Goal: Information Seeking & Learning: Learn about a topic

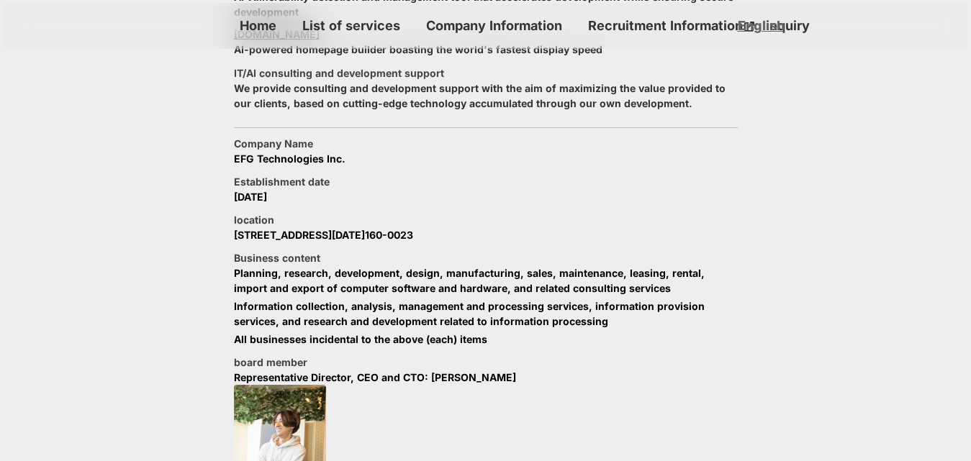
scroll to position [576, 0]
click at [252, 230] on font "[STREET_ADDRESS][DATE]" at bounding box center [299, 236] width 131 height 12
copy font
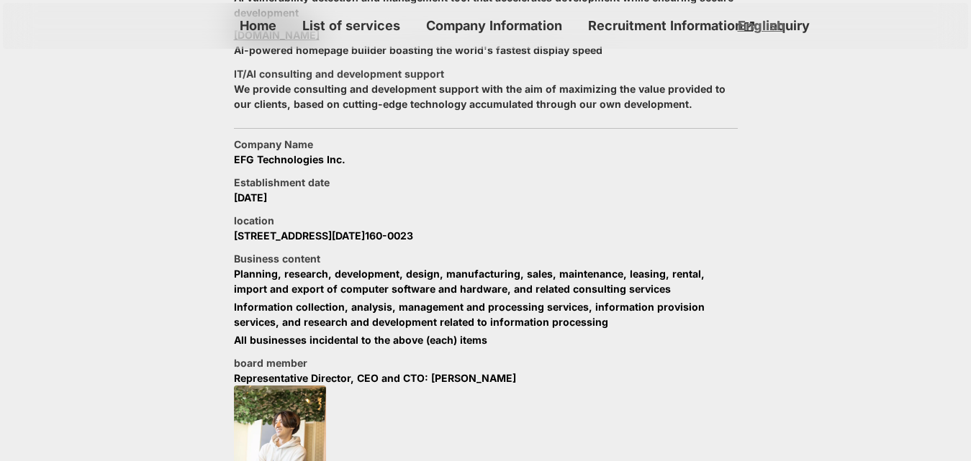
click at [115, 159] on section "List of services Axion Code Scanner AI vulnerability detection and management t…" at bounding box center [485, 466] width 971 height 1098
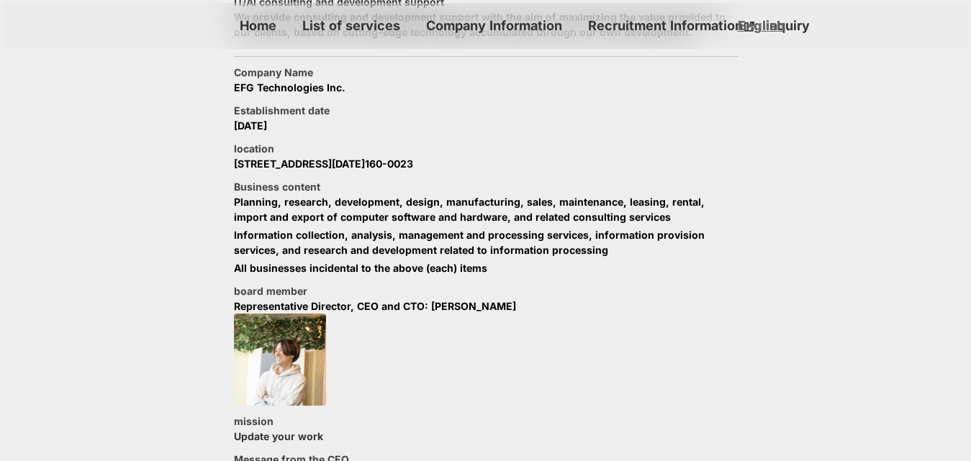
click at [319, 21] on font "List of services" at bounding box center [351, 25] width 98 height 15
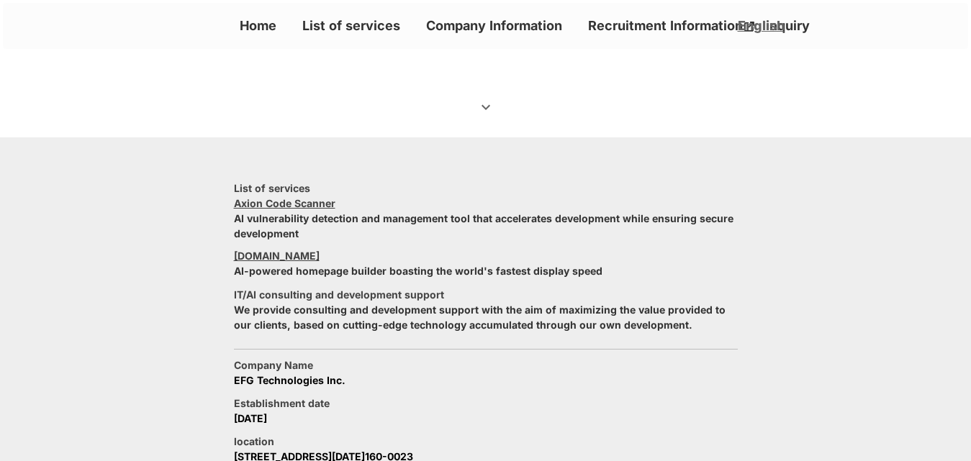
scroll to position [360, 0]
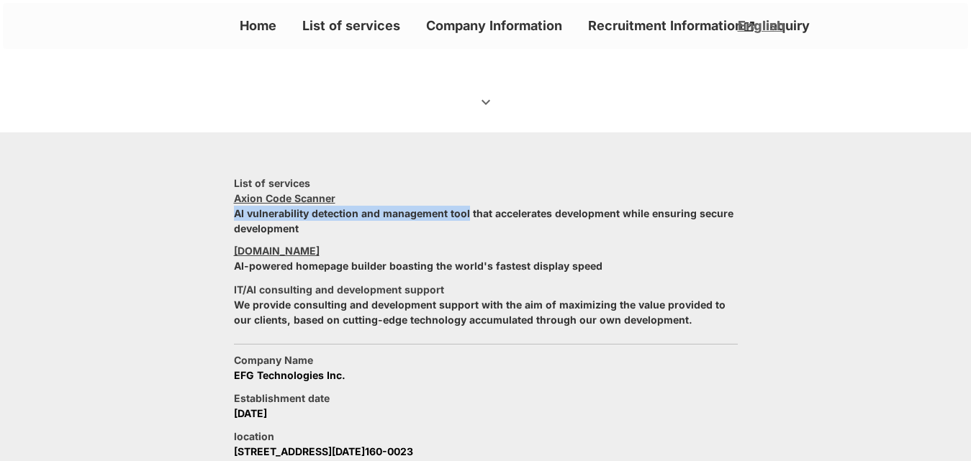
copy font "AI vulnerability detection and management tool"
drag, startPoint x: 232, startPoint y: 185, endPoint x: 471, endPoint y: 182, distance: 238.2
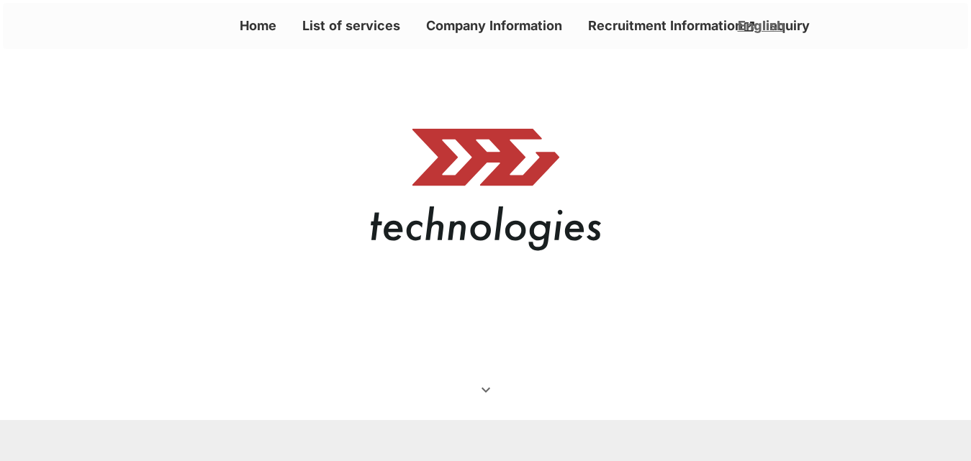
scroll to position [0, 0]
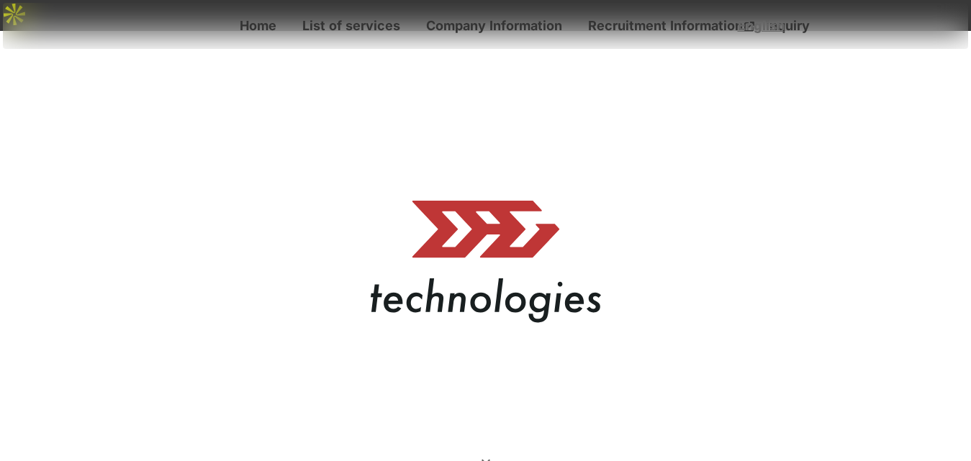
click at [460, 27] on font "Company Information" at bounding box center [494, 25] width 136 height 15
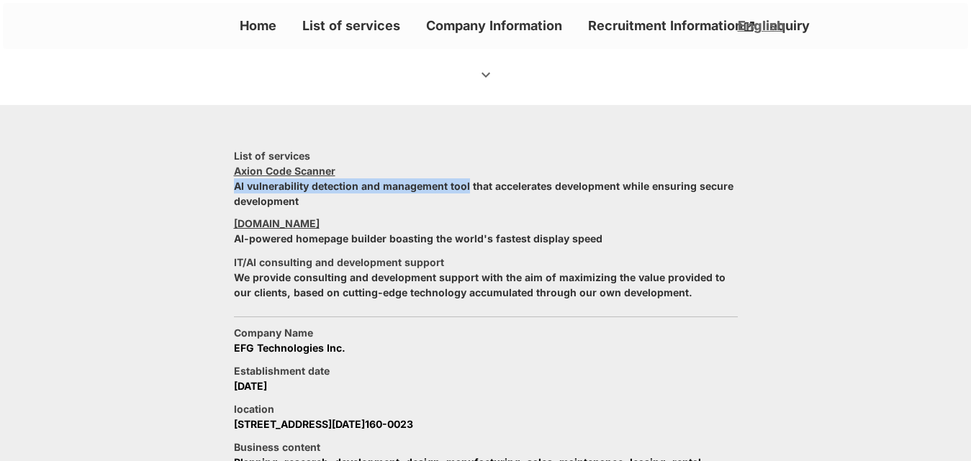
scroll to position [360, 0]
